Goal: Task Accomplishment & Management: Manage account settings

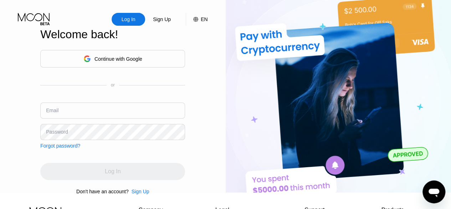
type input "[EMAIL_ADDRESS][DOMAIN_NAME]"
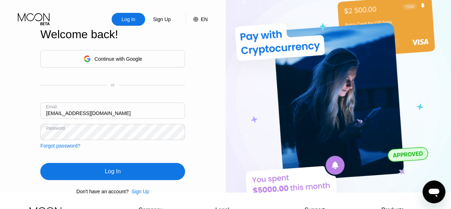
click at [116, 113] on input "[EMAIL_ADDRESS][DOMAIN_NAME]" at bounding box center [112, 110] width 145 height 16
click at [120, 175] on div "Log In" at bounding box center [113, 171] width 16 height 7
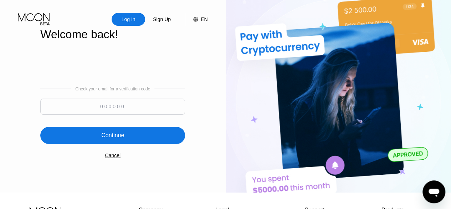
click at [97, 111] on input at bounding box center [112, 106] width 145 height 16
type input "416125"
click at [121, 135] on div "Continue" at bounding box center [112, 135] width 23 height 7
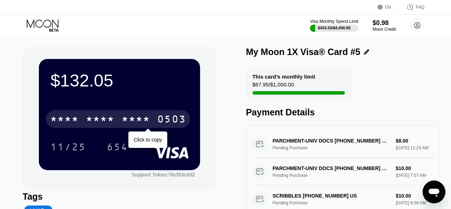
click at [152, 118] on div "* * * * * * * * * * * * 0503" at bounding box center [118, 119] width 144 height 18
